Goal: Task Accomplishment & Management: Use online tool/utility

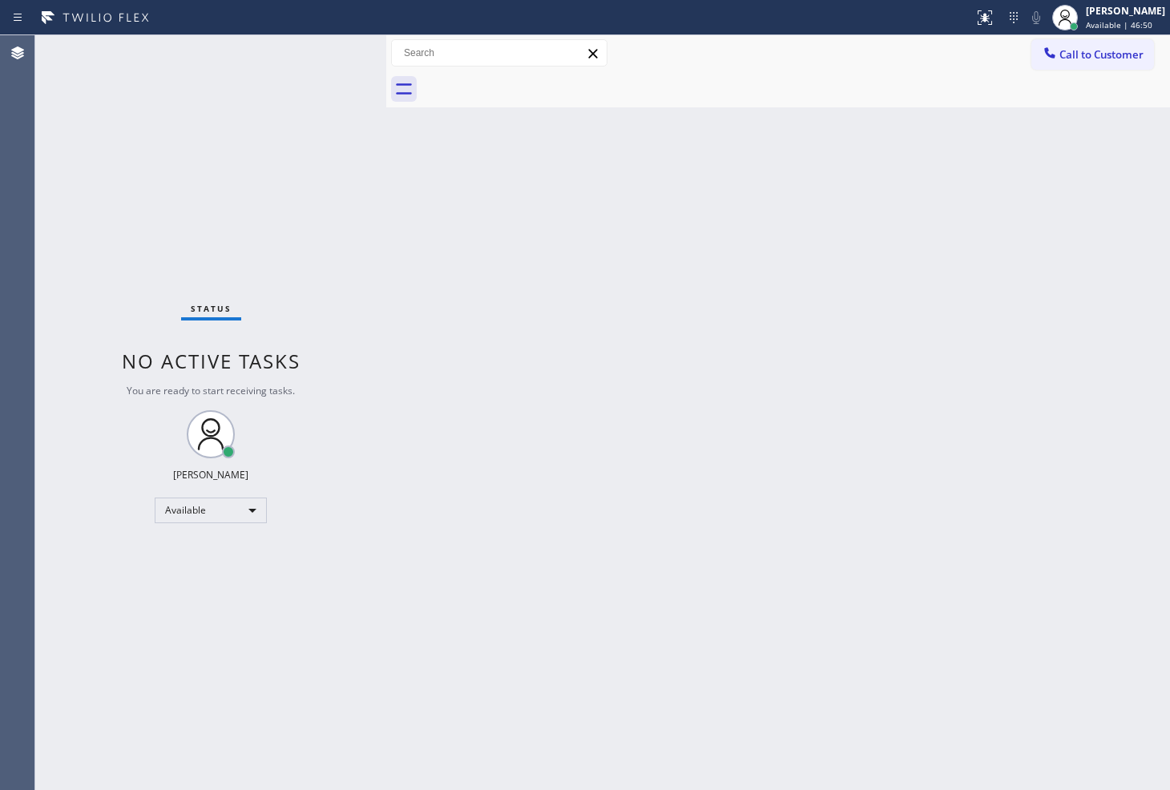
click at [131, 225] on div "Status No active tasks You are ready to start receiving tasks. [PERSON_NAME]" at bounding box center [210, 412] width 351 height 755
click at [331, 61] on div "Status No active tasks You are ready to start receiving tasks. [PERSON_NAME]" at bounding box center [210, 412] width 351 height 755
click at [750, 566] on div "Back to Dashboard Change Sender ID Customers Technicians Select a contact Outbo…" at bounding box center [778, 412] width 784 height 755
click at [315, 216] on div "Status No active tasks You are ready to start receiving tasks. [PERSON_NAME]" at bounding box center [210, 412] width 351 height 755
click at [324, 58] on div "Status No active tasks You are ready to start receiving tasks. [PERSON_NAME]" at bounding box center [210, 412] width 351 height 755
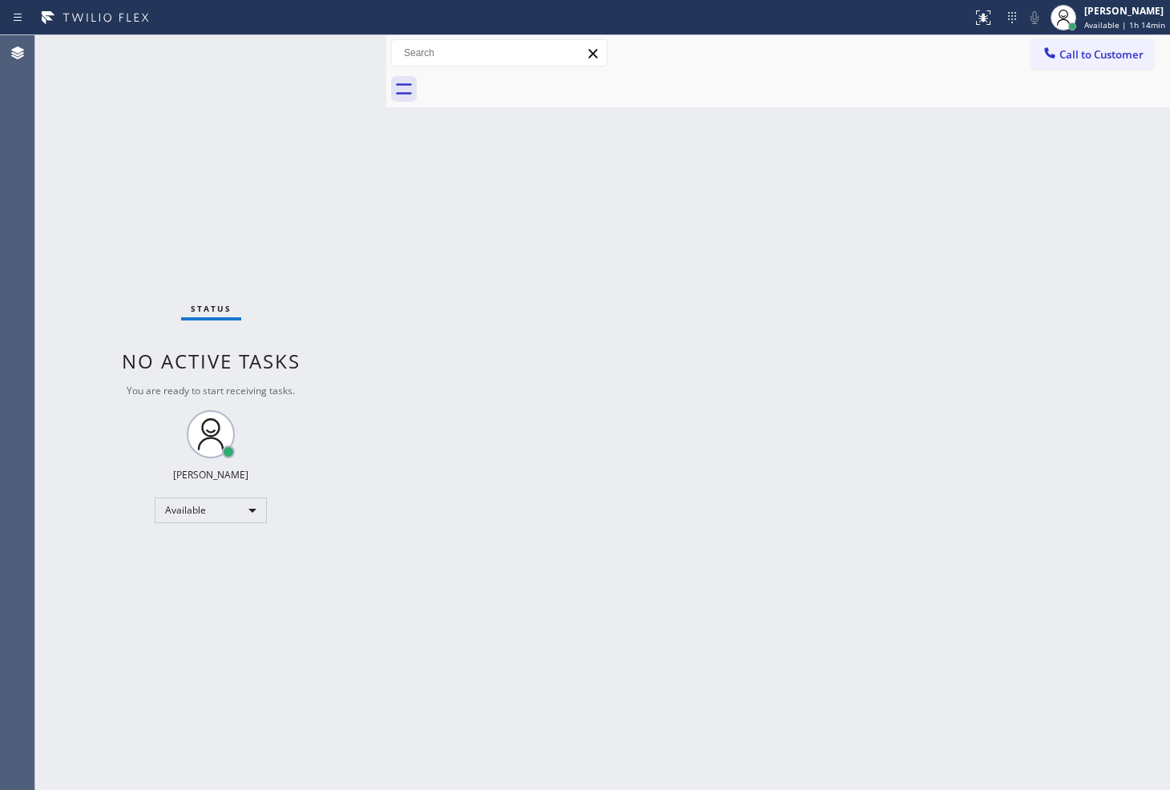
click at [324, 58] on div "Status No active tasks You are ready to start receiving tasks. [PERSON_NAME]" at bounding box center [210, 412] width 351 height 755
click at [321, 48] on div "Status No active tasks You are ready to start receiving tasks. [PERSON_NAME]" at bounding box center [210, 412] width 351 height 755
drag, startPoint x: 666, startPoint y: 499, endPoint x: 653, endPoint y: 442, distance: 58.3
click at [674, 486] on div "Back to Dashboard Change Sender ID Customers Technicians Select a contact Outbo…" at bounding box center [778, 412] width 784 height 755
click at [333, 182] on div "Status No active tasks You are ready to start receiving tasks. [PERSON_NAME]" at bounding box center [210, 412] width 351 height 755
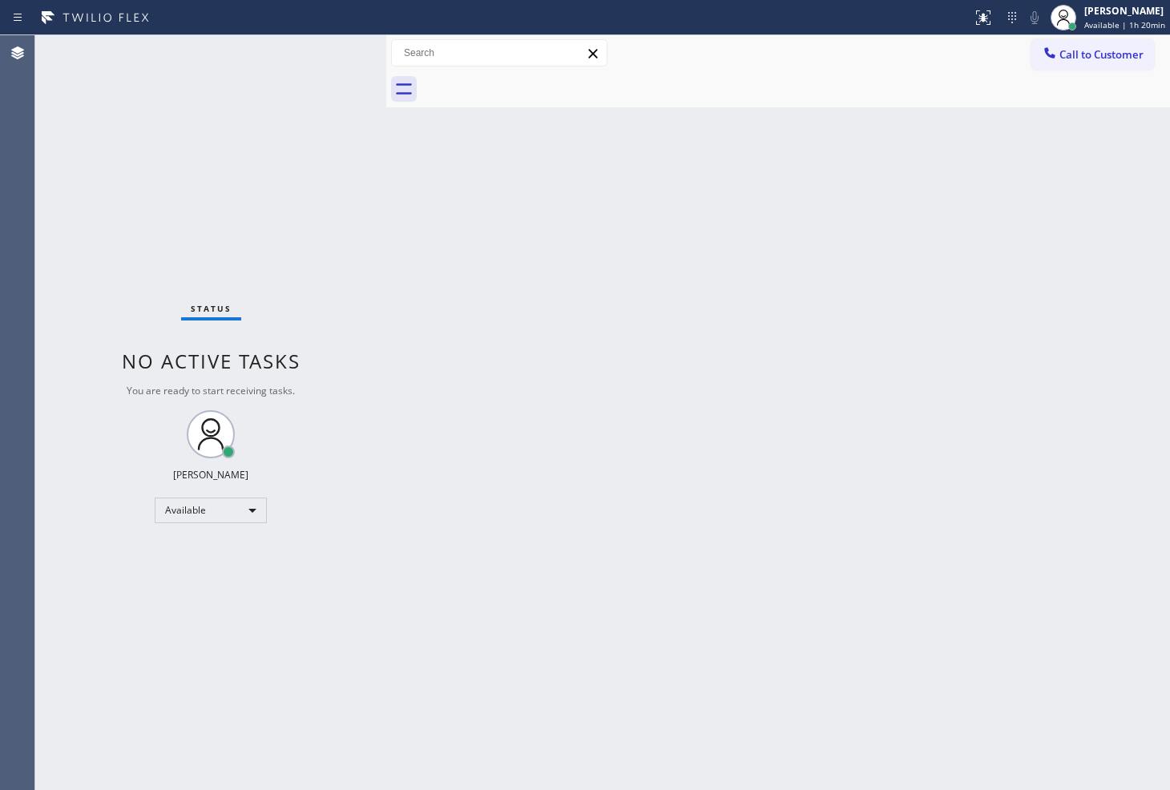
click at [331, 50] on div "Status No active tasks You are ready to start receiving tasks. [PERSON_NAME]" at bounding box center [210, 412] width 351 height 755
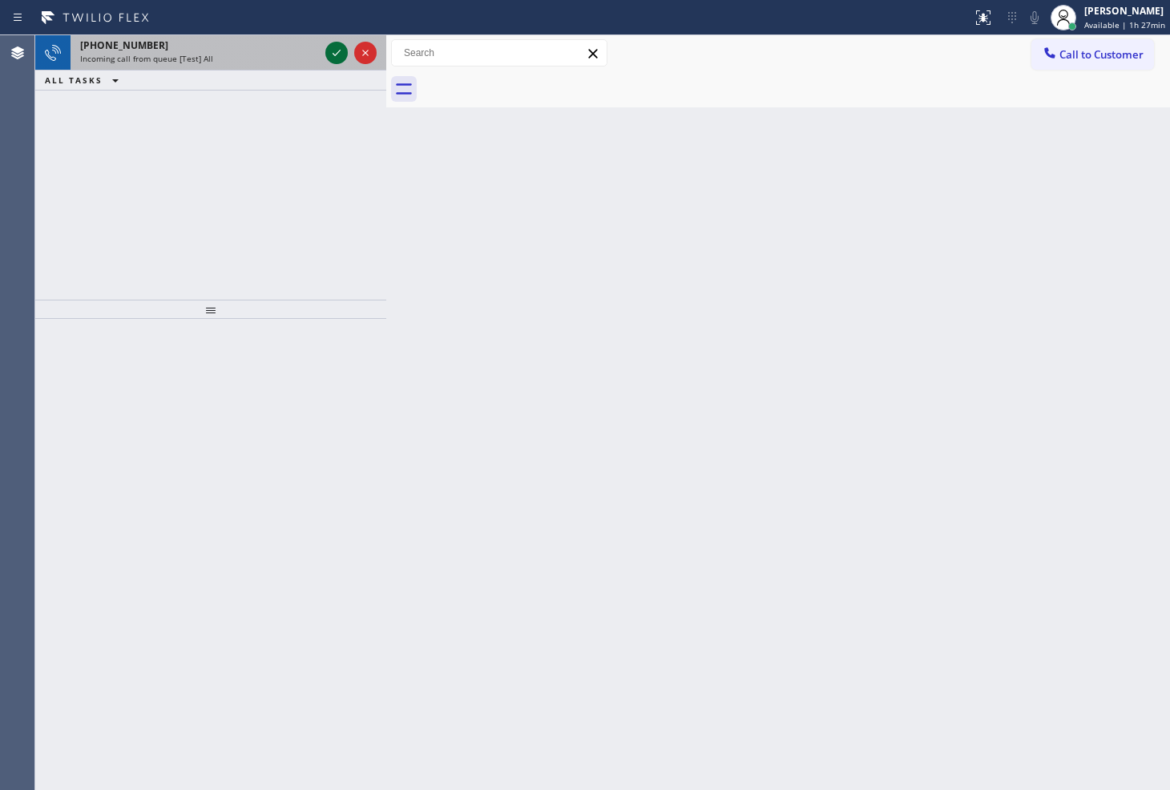
click at [331, 50] on icon at bounding box center [336, 52] width 19 height 19
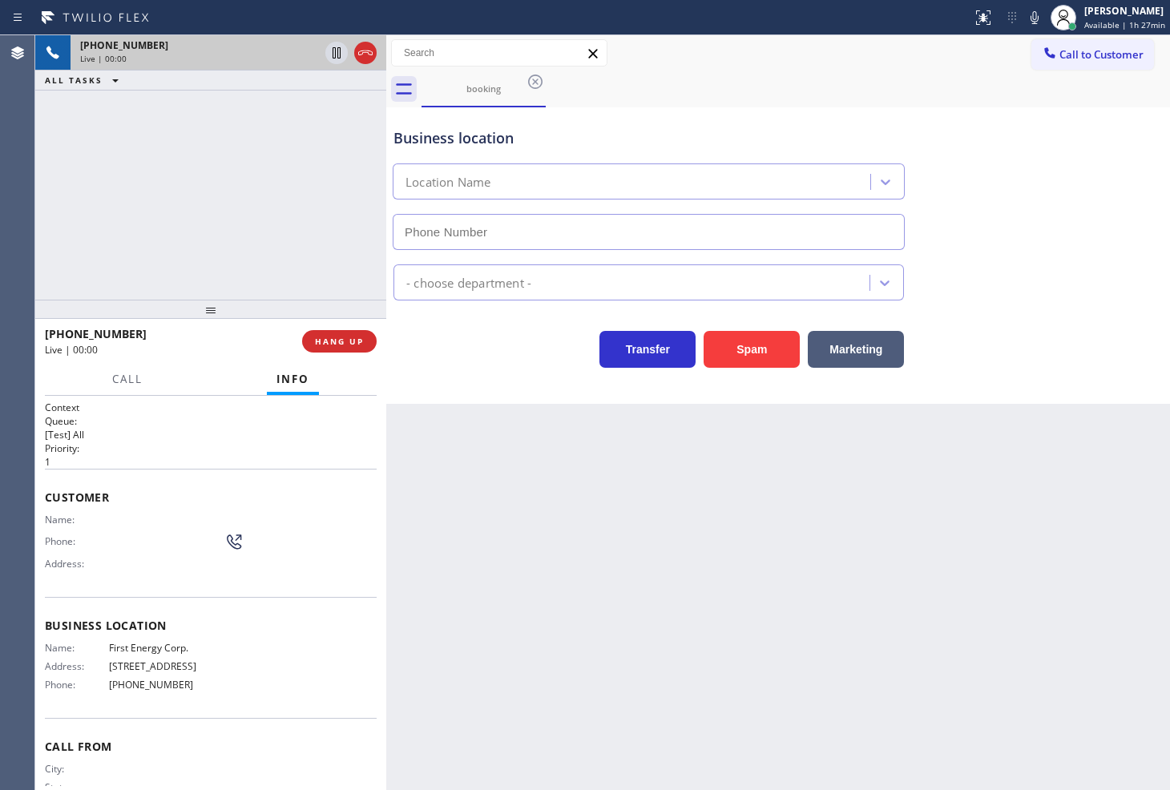
type input "[PHONE_NUMBER]"
drag, startPoint x: 325, startPoint y: 273, endPoint x: 385, endPoint y: 341, distance: 90.8
click at [327, 273] on div "[PHONE_NUMBER] Live | 00:07 ALL TASKS ALL TASKS ACTIVE TASKS TASKS IN WRAP UP" at bounding box center [210, 167] width 351 height 264
click at [361, 347] on button "HANG UP" at bounding box center [339, 341] width 75 height 22
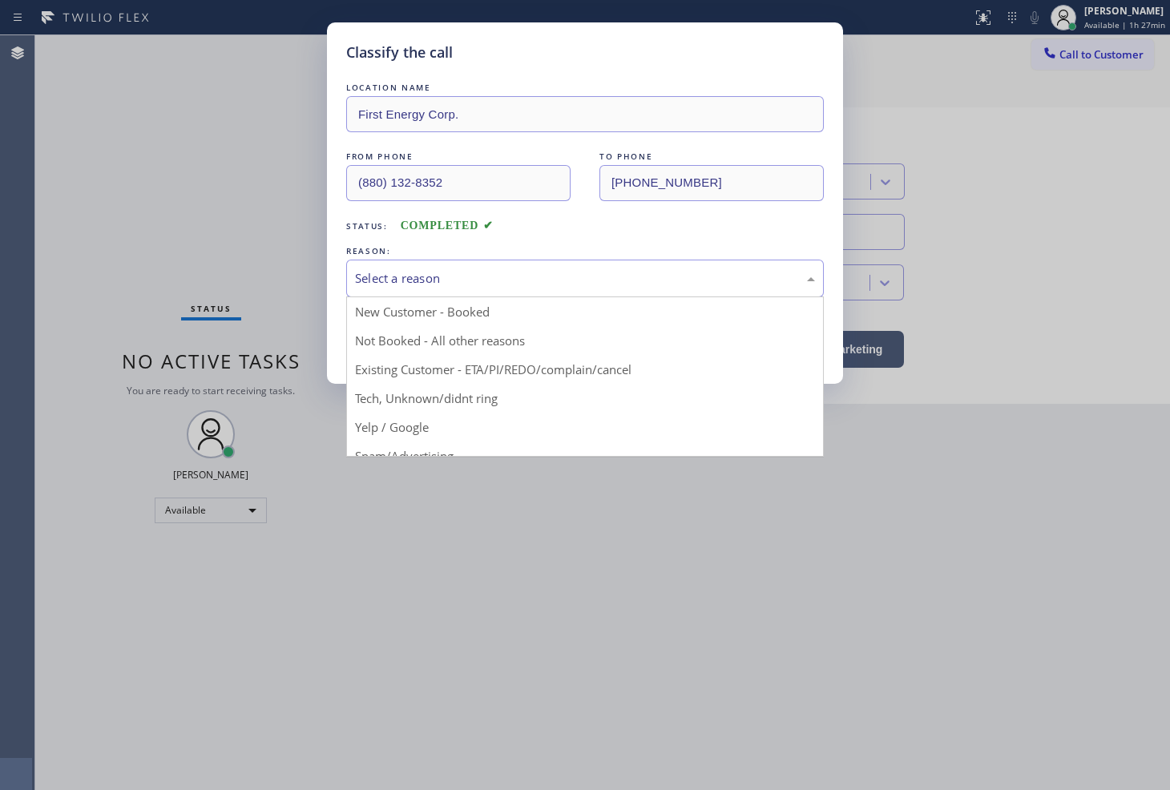
click at [421, 276] on div "Select a reason" at bounding box center [585, 278] width 460 height 18
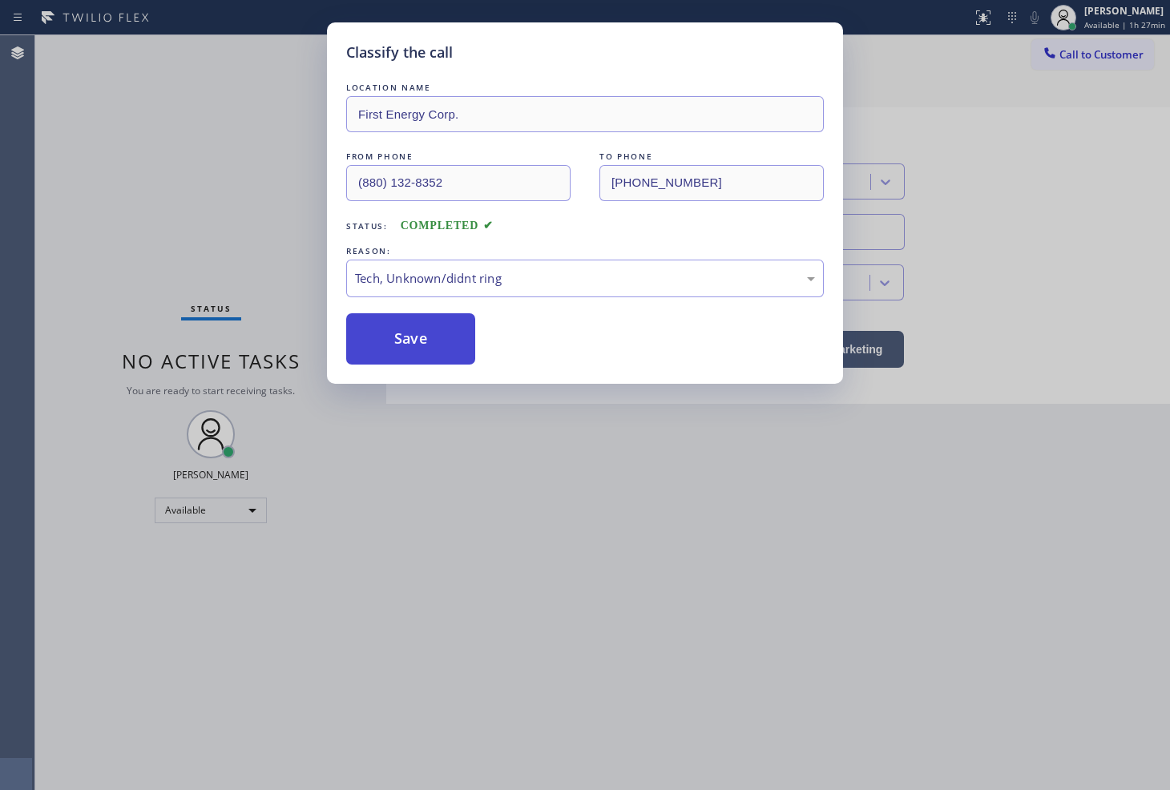
click at [417, 336] on button "Save" at bounding box center [410, 338] width 129 height 51
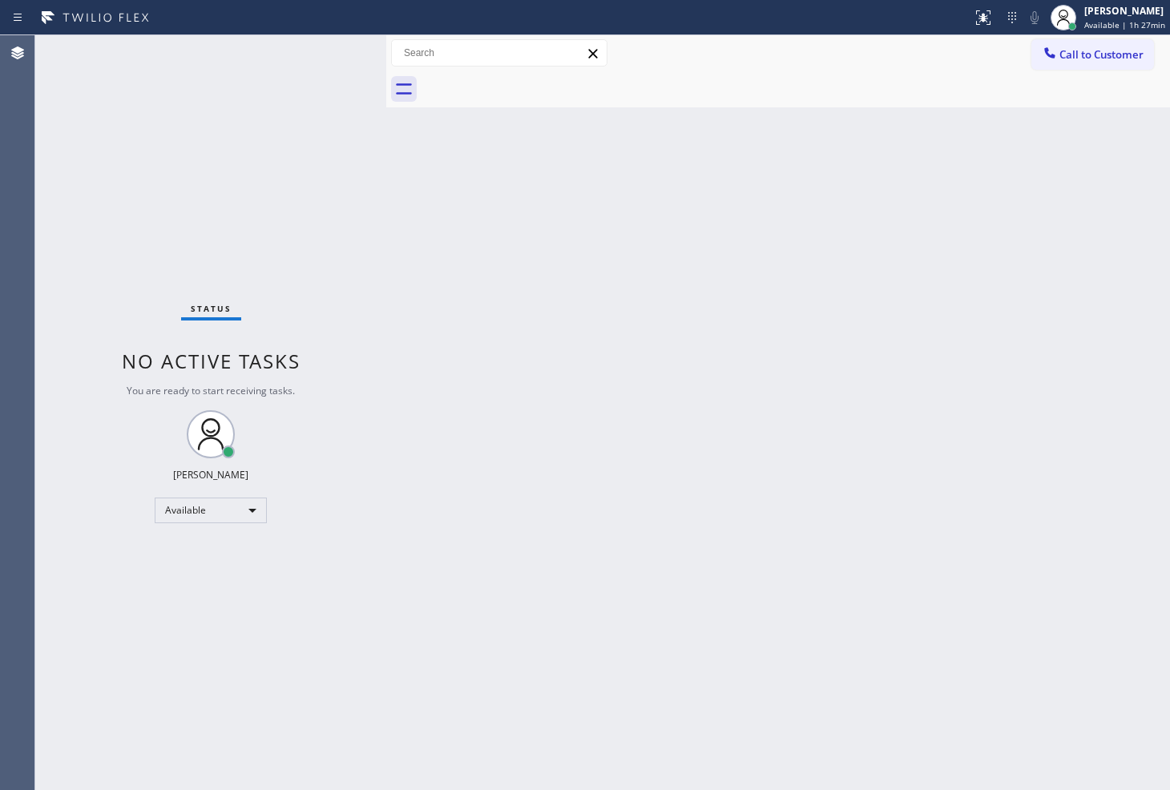
click at [337, 46] on div "Status No active tasks You are ready to start receiving tasks. [PERSON_NAME]" at bounding box center [210, 412] width 351 height 755
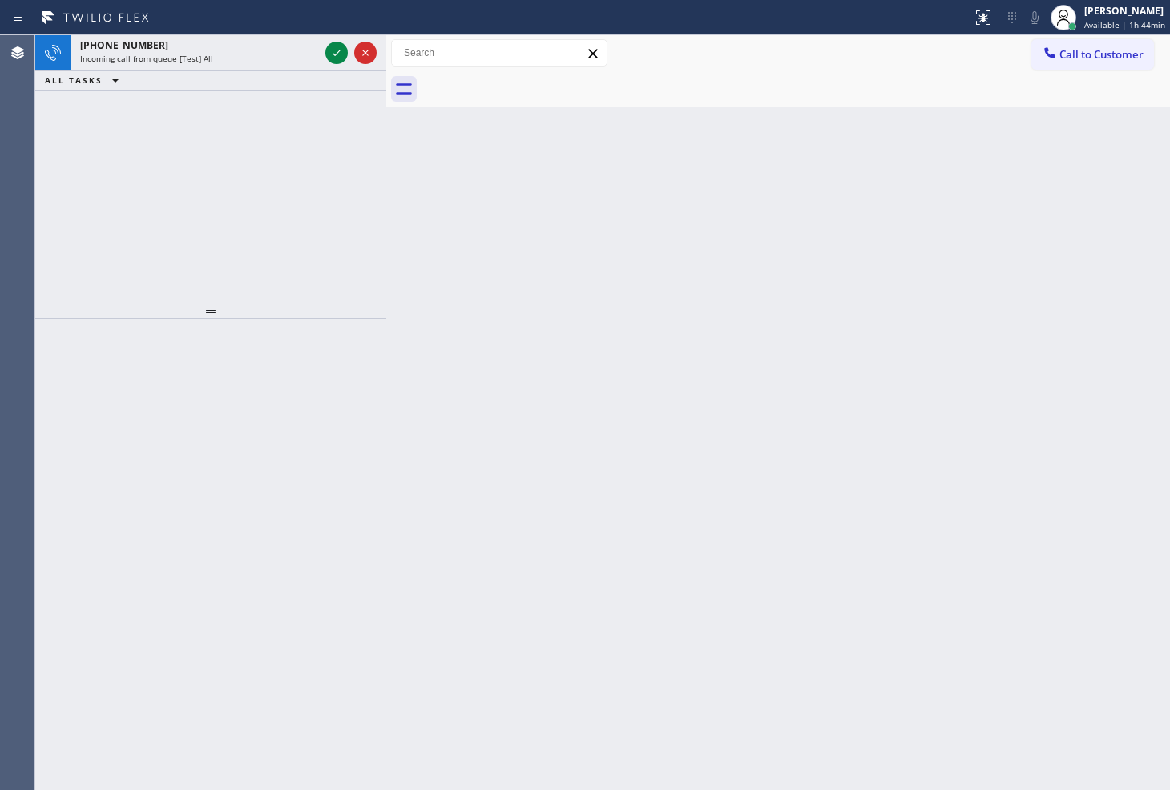
click at [1082, 533] on div "Back to Dashboard Change Sender ID Customers Technicians Select a contact Outbo…" at bounding box center [778, 412] width 784 height 755
click at [1088, 11] on div "[PERSON_NAME]" at bounding box center [1124, 11] width 81 height 14
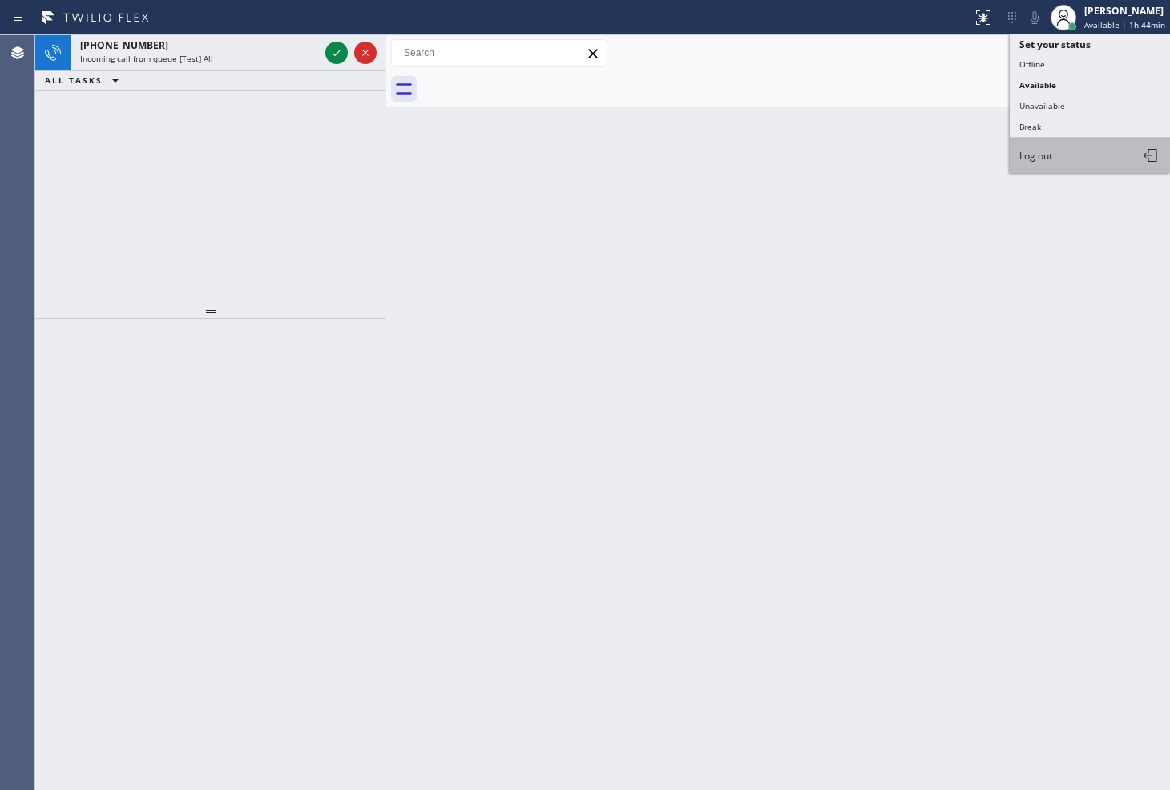
click at [1058, 153] on button "Log out" at bounding box center [1089, 155] width 160 height 35
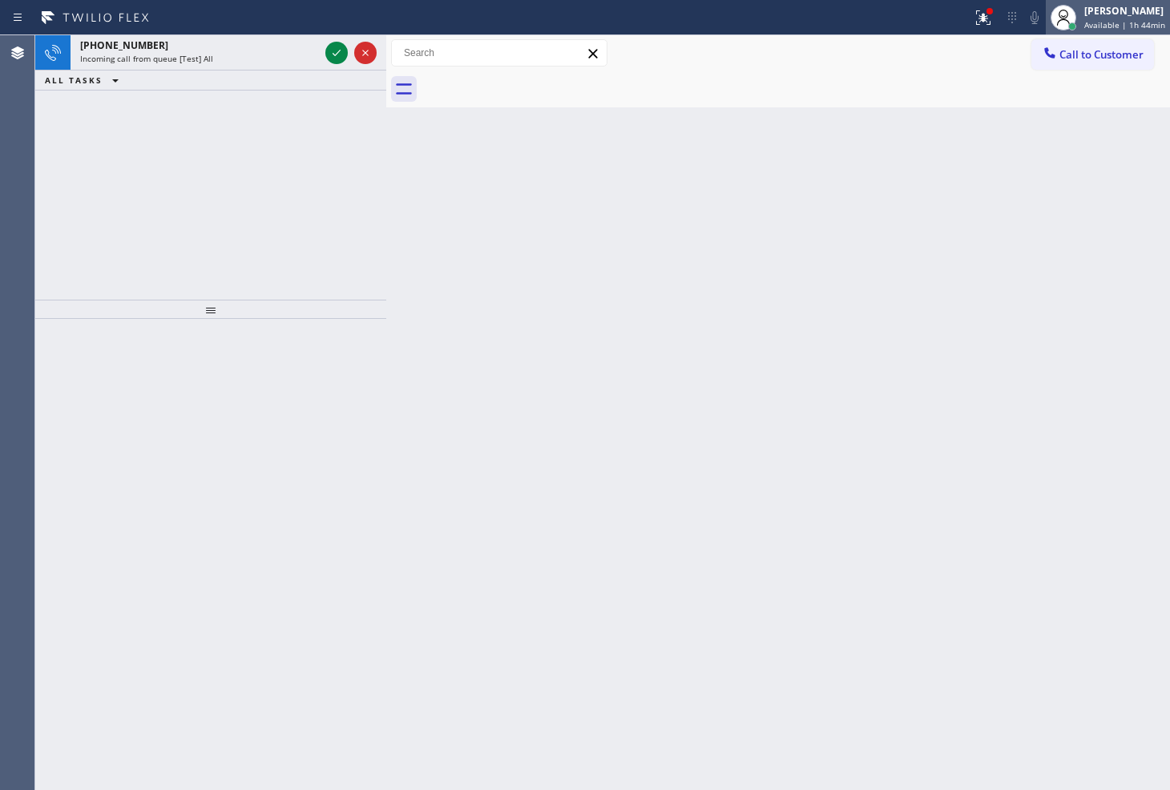
click at [1095, 4] on div "[PERSON_NAME]" at bounding box center [1124, 11] width 81 height 14
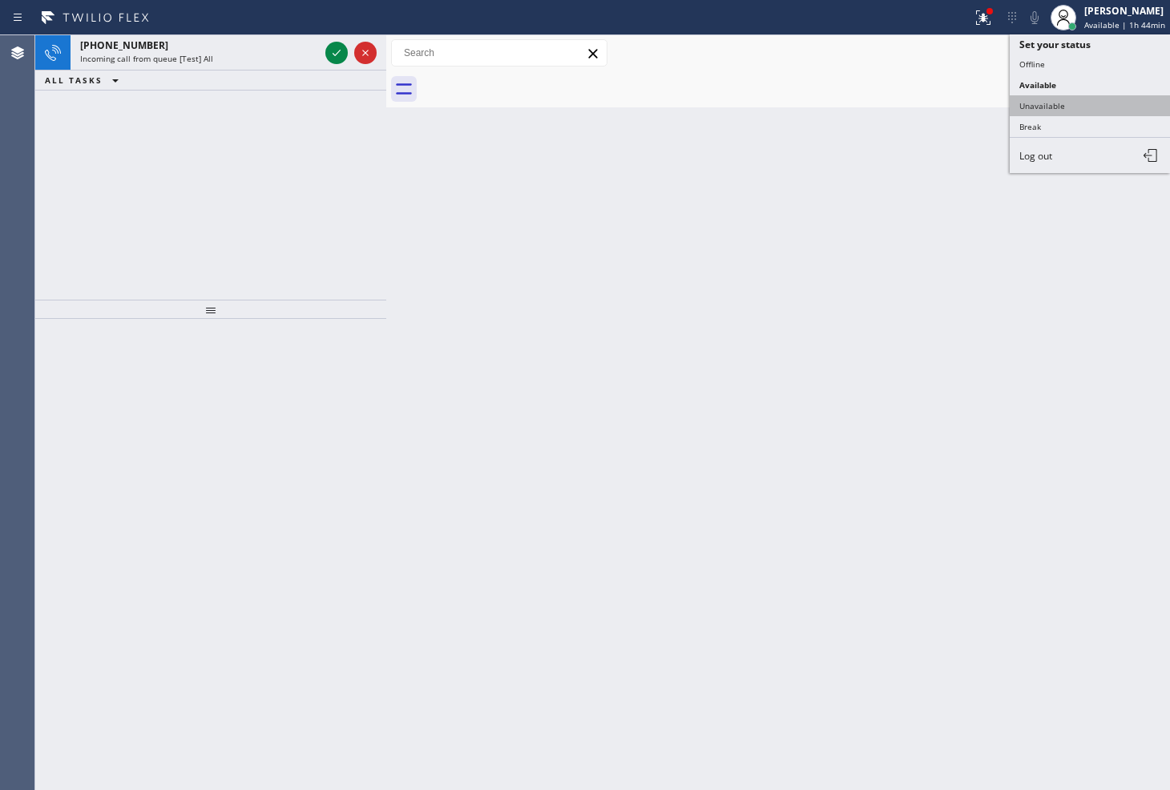
click at [1079, 105] on button "Unavailable" at bounding box center [1089, 105] width 160 height 21
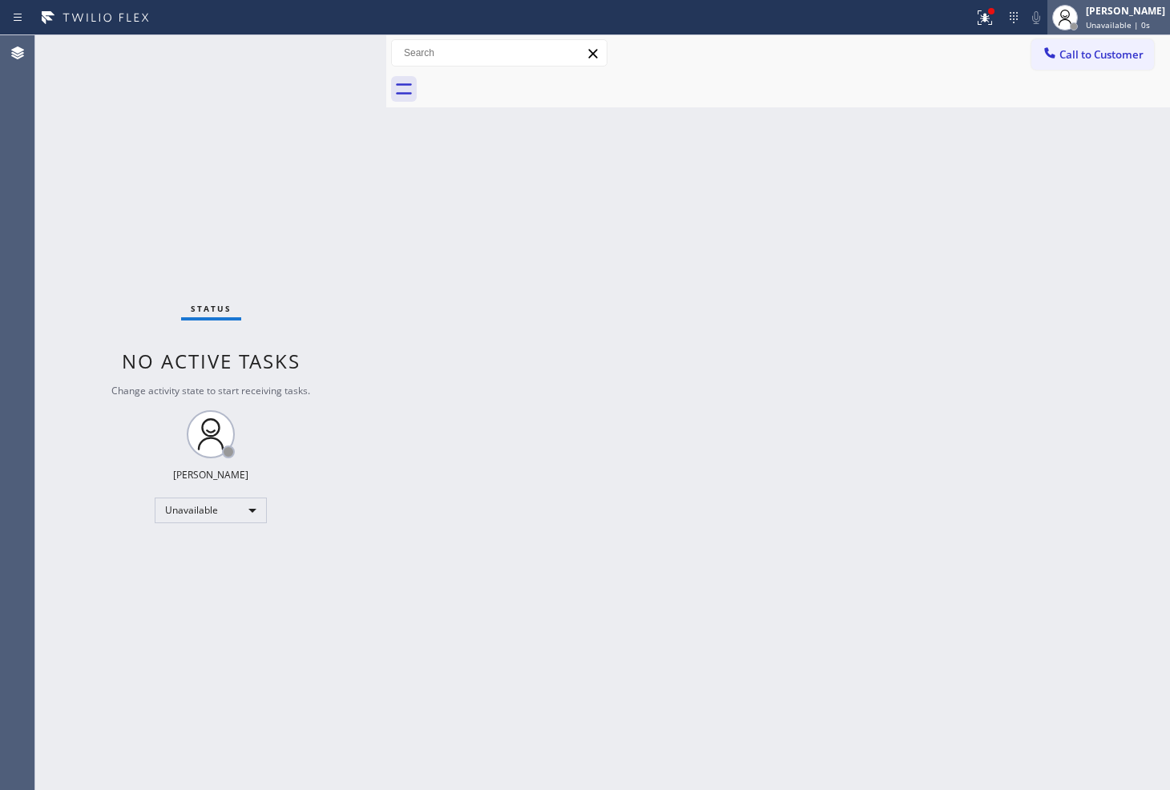
click at [1109, 17] on div "[PERSON_NAME]" at bounding box center [1125, 11] width 79 height 14
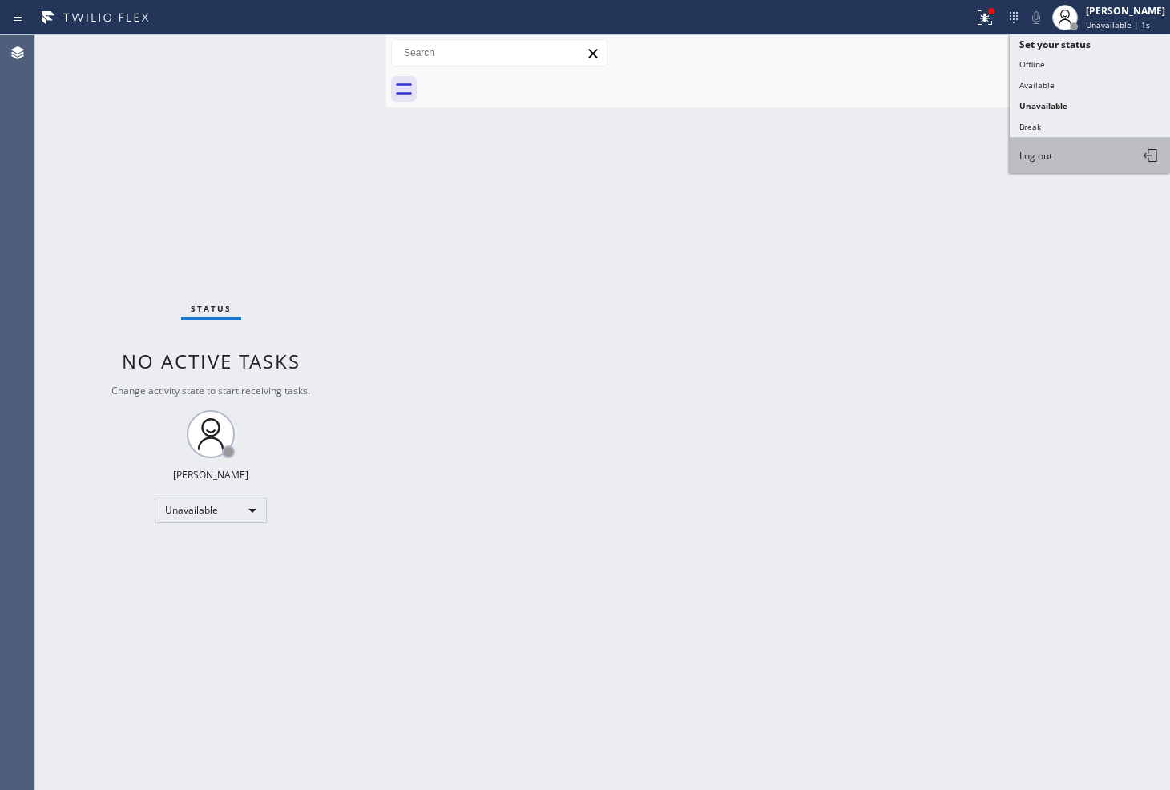
click at [1058, 155] on button "Log out" at bounding box center [1089, 155] width 160 height 35
